Goal: Transaction & Acquisition: Purchase product/service

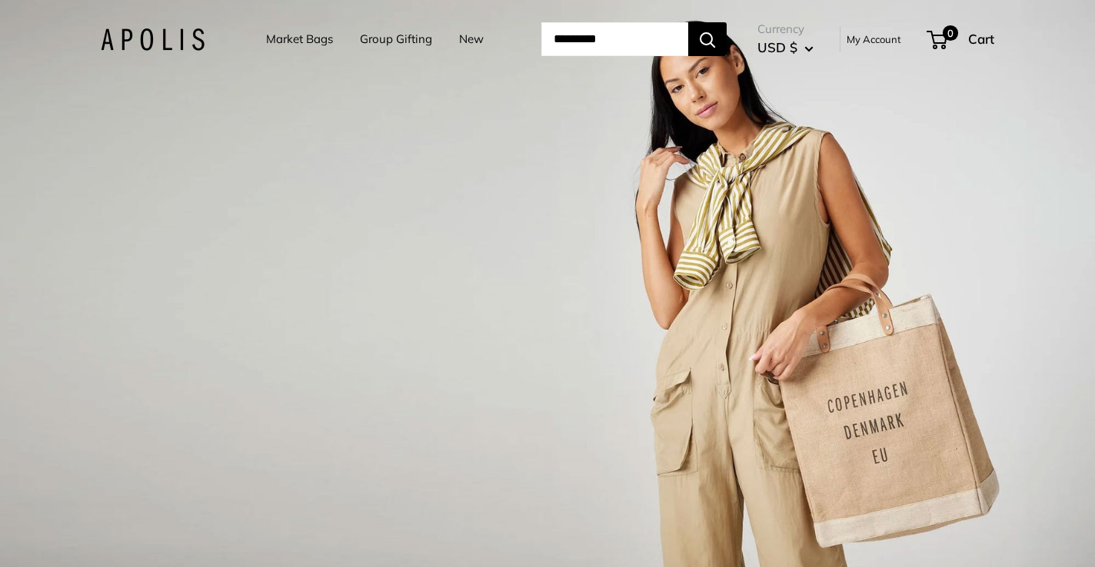
click at [314, 45] on link "Market Bags" at bounding box center [299, 39] width 67 height 22
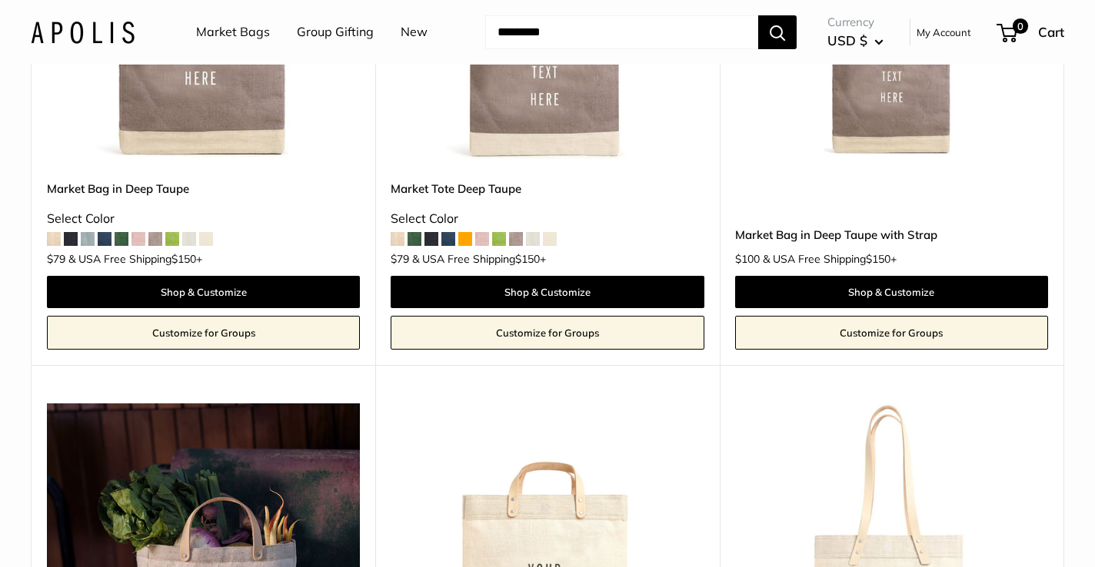
scroll to position [7540, 0]
